Goal: Task Accomplishment & Management: Complete application form

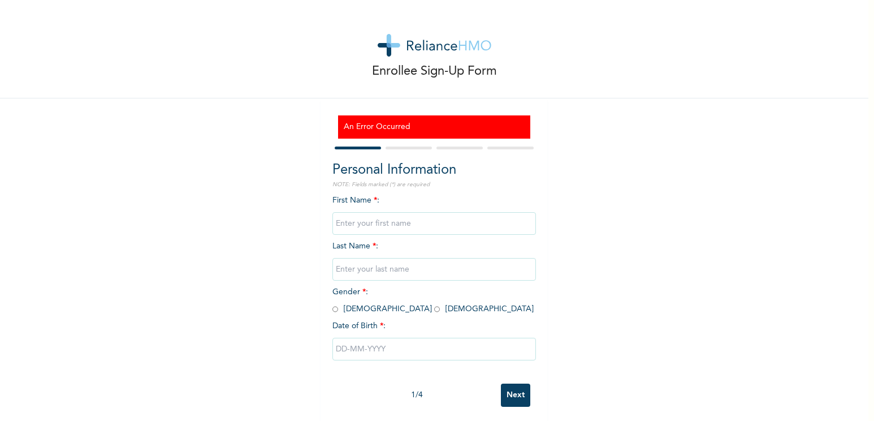
click at [391, 222] on input "text" at bounding box center [433, 223] width 203 height 23
type input "o"
type input "[PERSON_NAME]"
click at [391, 235] on input "text" at bounding box center [433, 269] width 203 height 23
type input "Oladoyinbo"
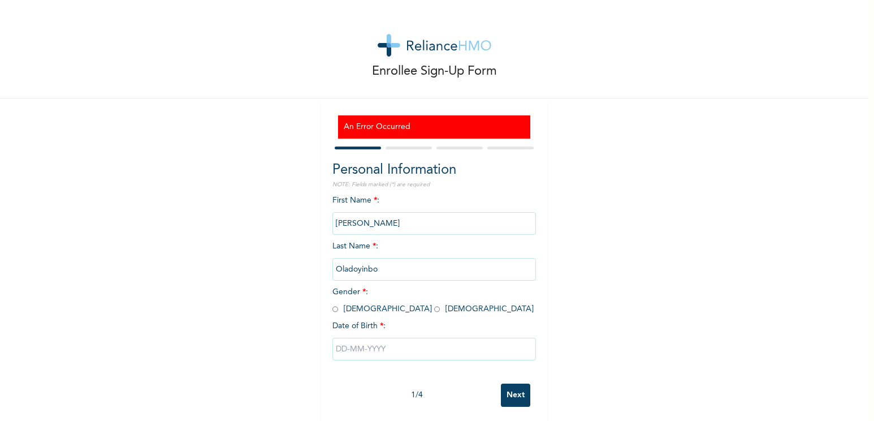
click at [332, 235] on input "radio" at bounding box center [335, 309] width 6 height 11
radio input "true"
click at [372, 235] on input "text" at bounding box center [433, 348] width 203 height 23
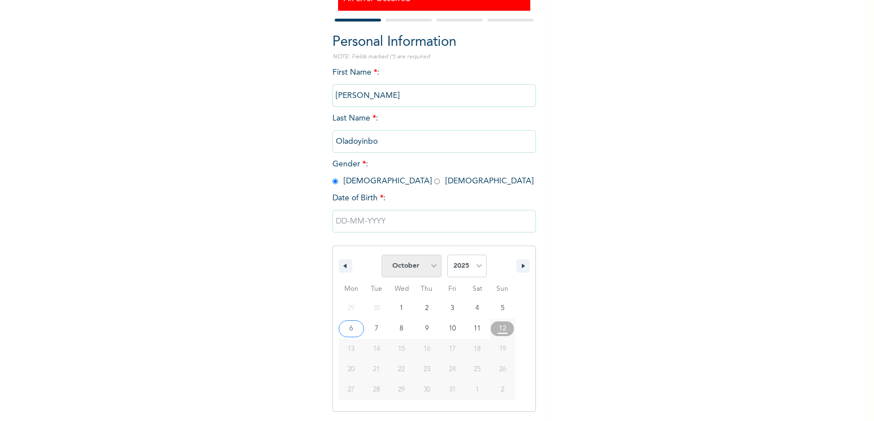
click at [391, 235] on select "January February March April May June July August September October November De…" at bounding box center [412, 265] width 60 height 23
select select "2"
click at [382, 235] on select "January February March April May June July August September October November De…" at bounding box center [412, 265] width 60 height 23
click at [391, 235] on select "2025 2024 2023 2022 2021 2020 2019 2018 2017 2016 2015 2014 2013 2012 2011 2010…" at bounding box center [467, 265] width 40 height 23
select select "1994"
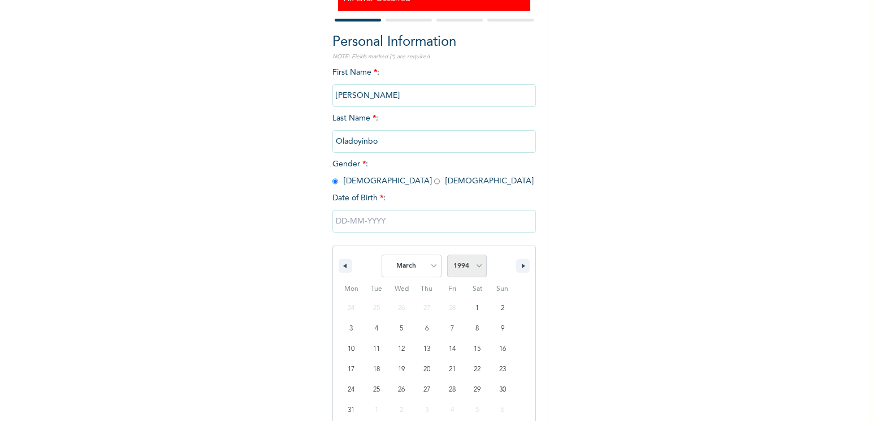
click at [391, 235] on select "2025 2024 2023 2022 2021 2020 2019 2018 2017 2016 2015 2014 2013 2012 2011 2010…" at bounding box center [467, 265] width 40 height 23
type input "[DATE]"
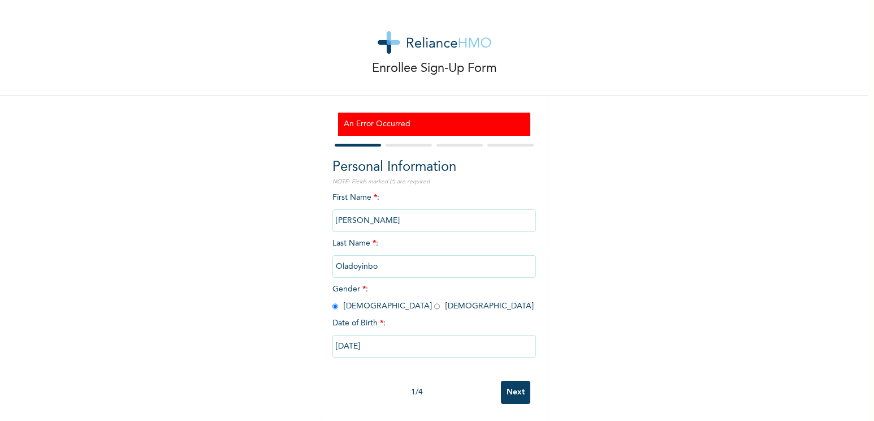
scroll to position [11, 0]
click at [391, 235] on input "Next" at bounding box center [515, 391] width 29 height 23
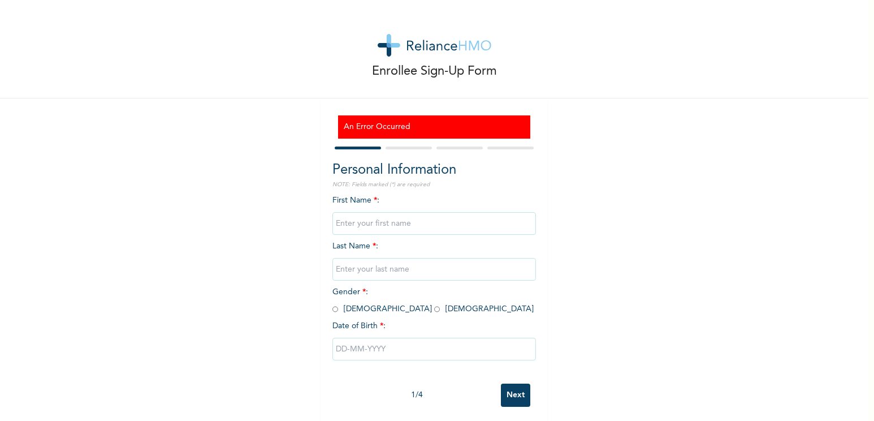
click at [517, 394] on input "Next" at bounding box center [515, 394] width 29 height 23
type input "Olayinka"
click at [430, 265] on input "text" at bounding box center [433, 269] width 203 height 23
type input "Oladoyinbo"
click at [332, 310] on input "radio" at bounding box center [335, 309] width 6 height 11
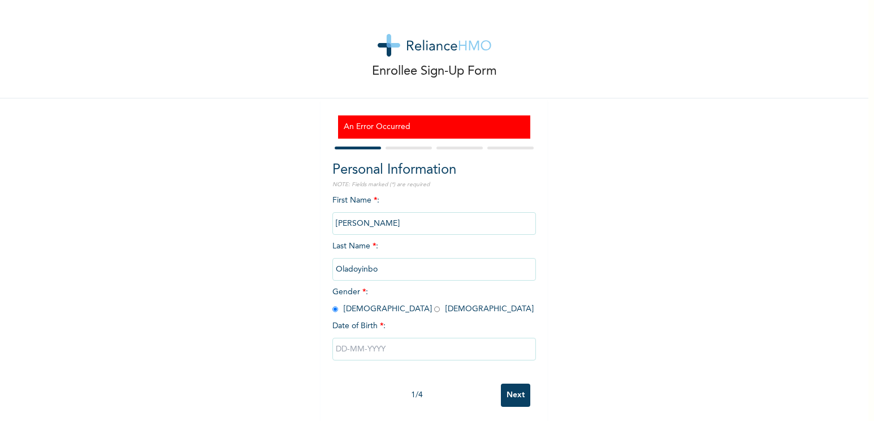
radio input "true"
click at [366, 350] on input "text" at bounding box center [433, 348] width 203 height 23
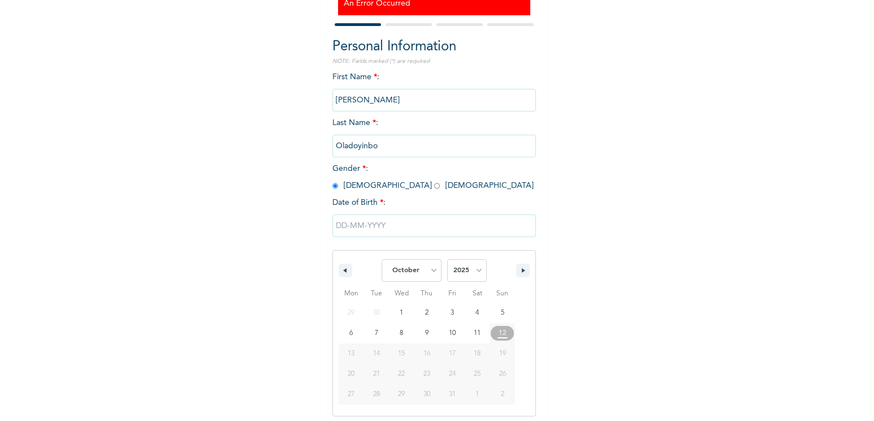
scroll to position [128, 0]
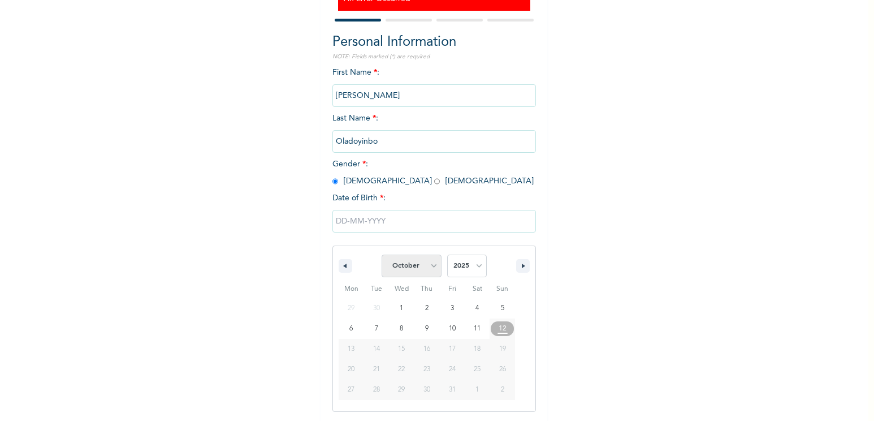
click at [423, 271] on select "January February March April May June July August September October November De…" at bounding box center [412, 265] width 60 height 23
select select "2"
click at [382, 255] on select "January February March April May June July August September October November De…" at bounding box center [412, 265] width 60 height 23
click at [473, 262] on select "2025 2024 2023 2022 2021 2020 2019 2018 2017 2016 2015 2014 2013 2012 2011 2010…" at bounding box center [467, 265] width 40 height 23
select select "1994"
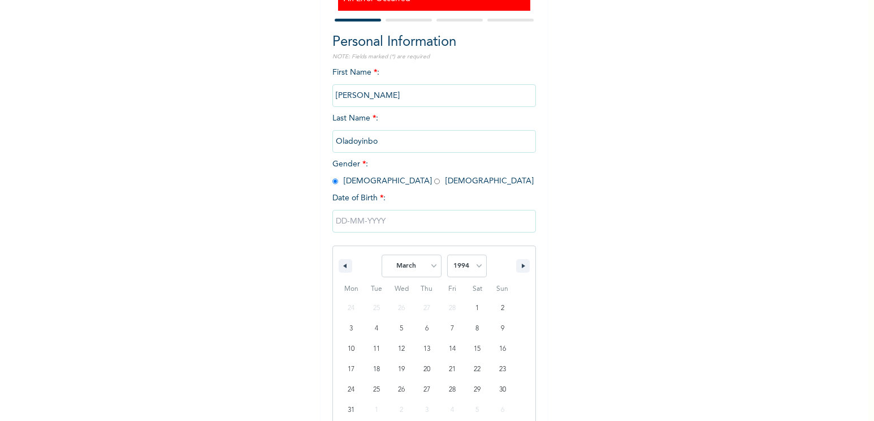
click at [447, 255] on select "2025 2024 2023 2022 2021 2020 2019 2018 2017 2016 2015 2014 2013 2012 2011 2010…" at bounding box center [467, 265] width 40 height 23
type input "[DATE]"
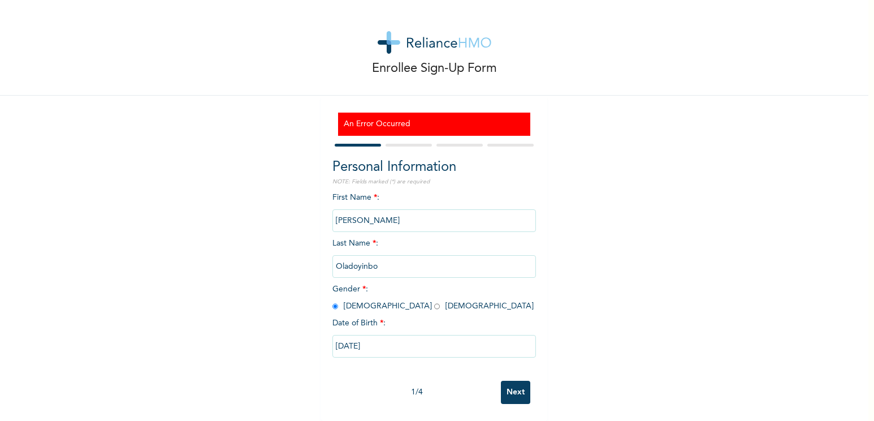
click at [506, 382] on input "Next" at bounding box center [515, 391] width 29 height 23
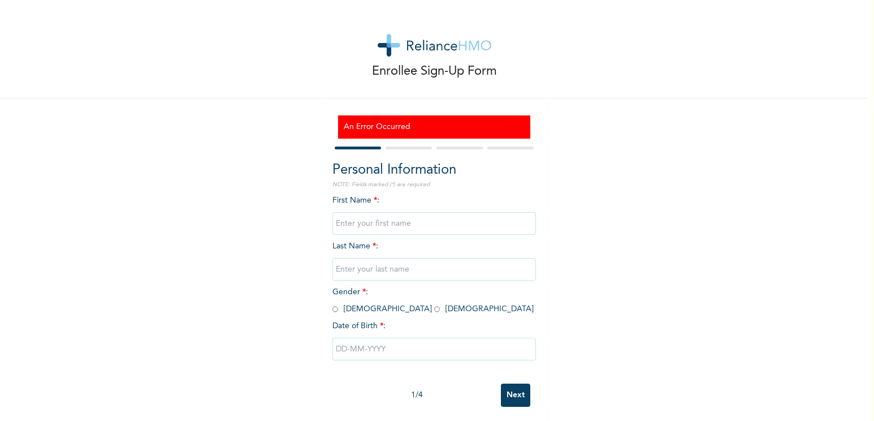
click at [451, 228] on input "text" at bounding box center [433, 223] width 203 height 23
type input "[PERSON_NAME]"
click at [445, 262] on input "text" at bounding box center [433, 269] width 203 height 23
type input "Oladoyinbo"
click at [333, 309] on input "radio" at bounding box center [335, 309] width 6 height 11
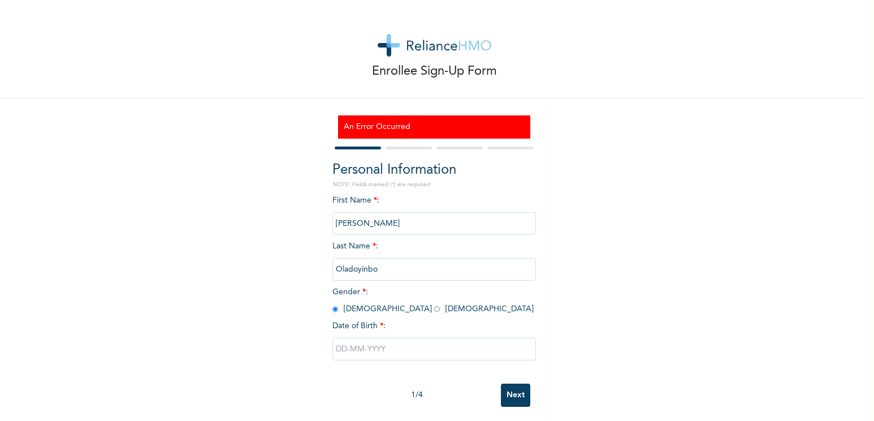
radio input "true"
click at [374, 353] on input "text" at bounding box center [433, 348] width 203 height 23
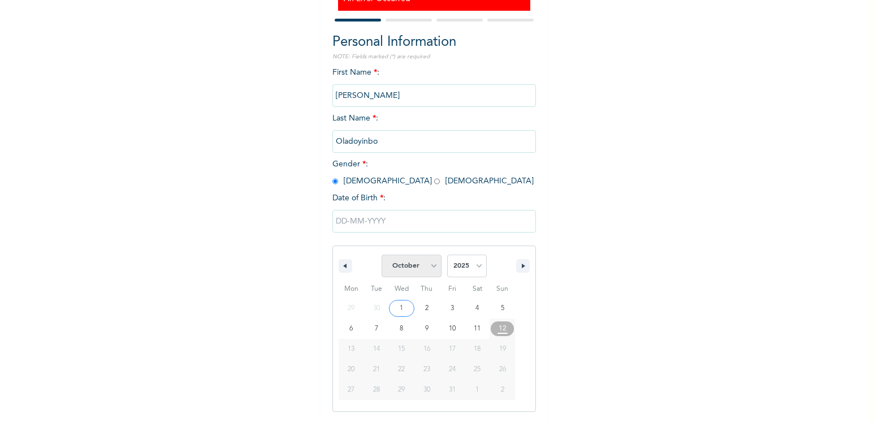
click at [430, 270] on select "January February March April May June July August September October November De…" at bounding box center [412, 265] width 60 height 23
select select "2"
click at [382, 255] on select "January February March April May June July August September October November De…" at bounding box center [412, 265] width 60 height 23
click at [480, 262] on select "2025 2024 2023 2022 2021 2020 2019 2018 2017 2016 2015 2014 2013 2012 2011 2010…" at bounding box center [467, 265] width 40 height 23
select select "1994"
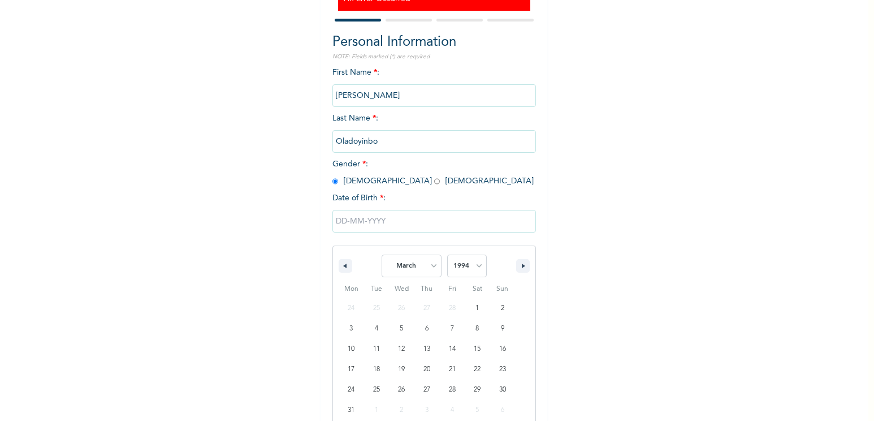
click at [447, 255] on select "2025 2024 2023 2022 2021 2020 2019 2018 2017 2016 2015 2014 2013 2012 2011 2010…" at bounding box center [467, 265] width 40 height 23
type input "[DATE]"
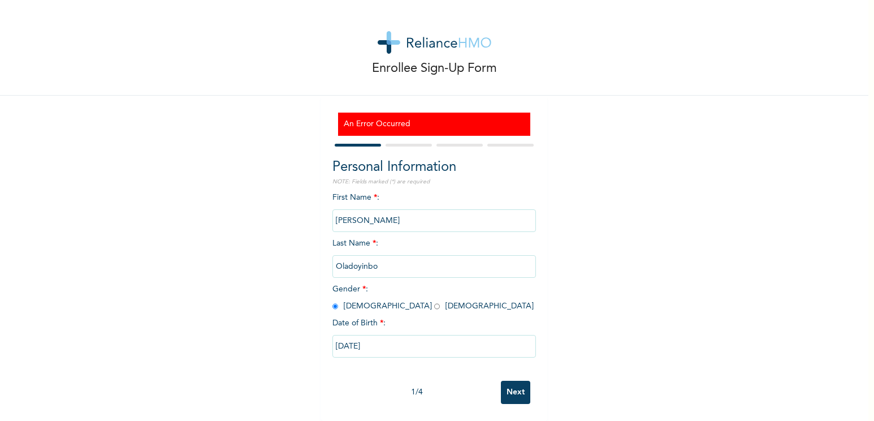
click at [517, 384] on input "Next" at bounding box center [515, 391] width 29 height 23
